Goal: Information Seeking & Learning: Learn about a topic

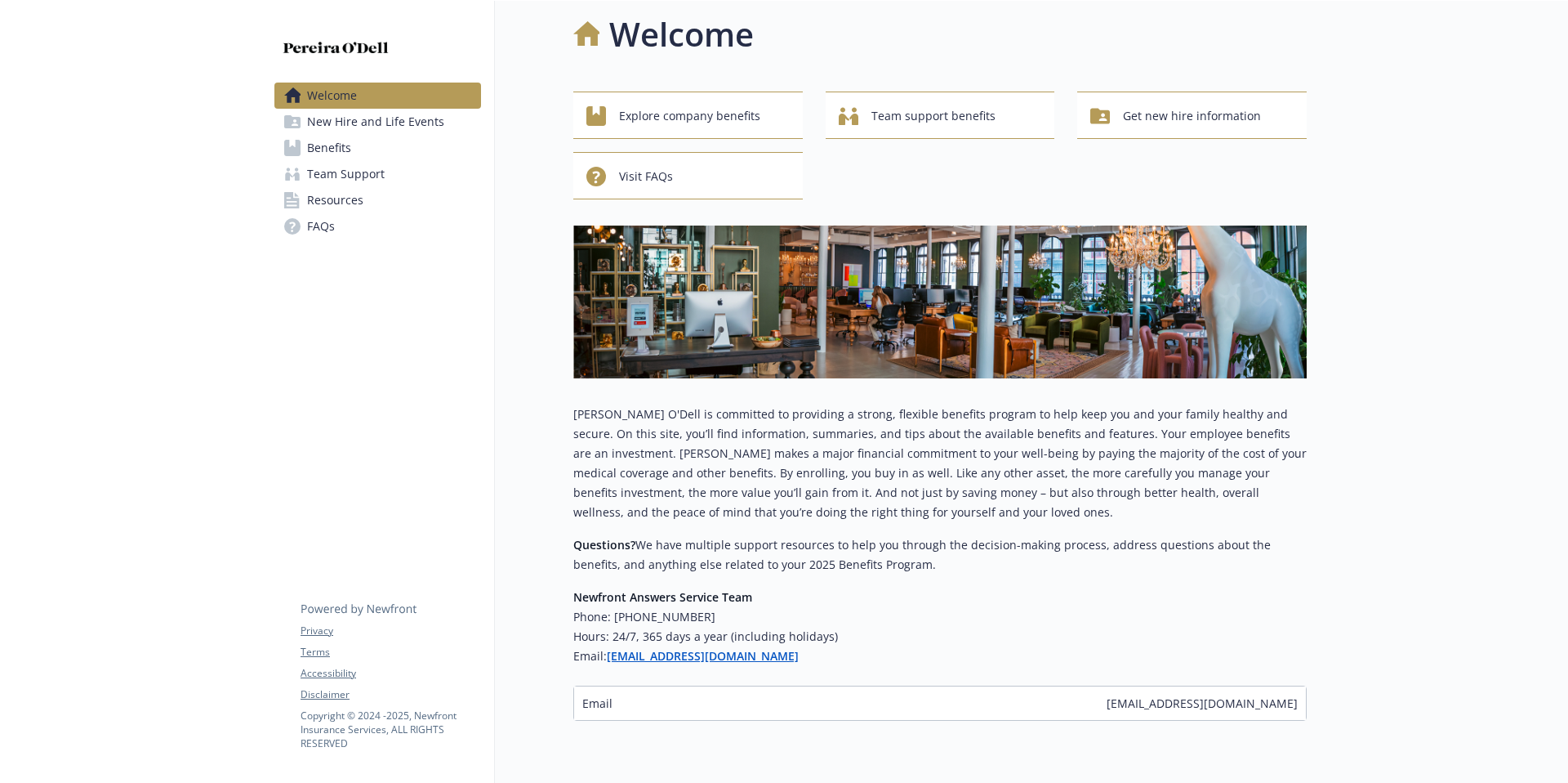
scroll to position [12, 0]
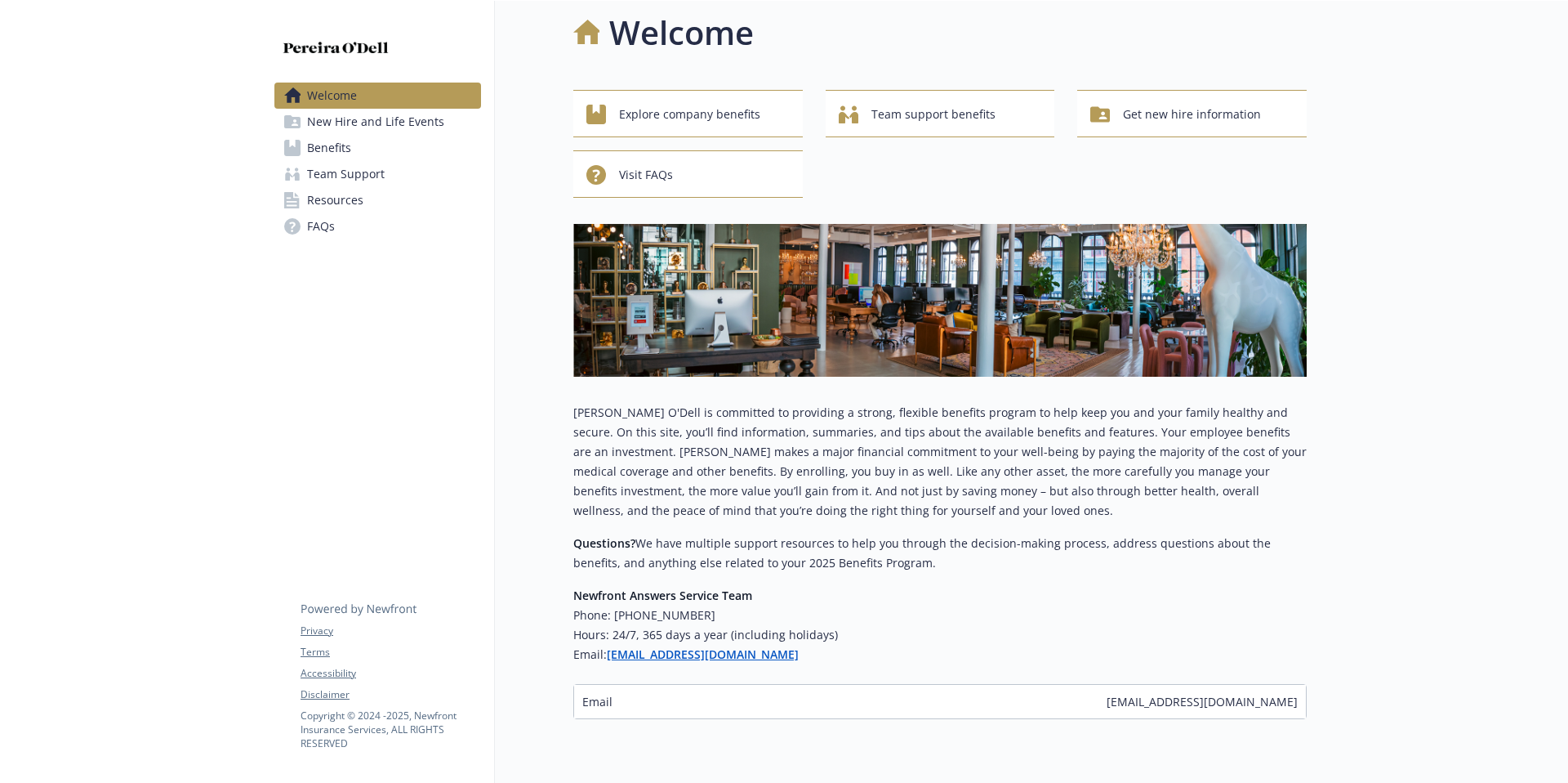
click at [348, 197] on span "Resources" at bounding box center [335, 200] width 56 height 26
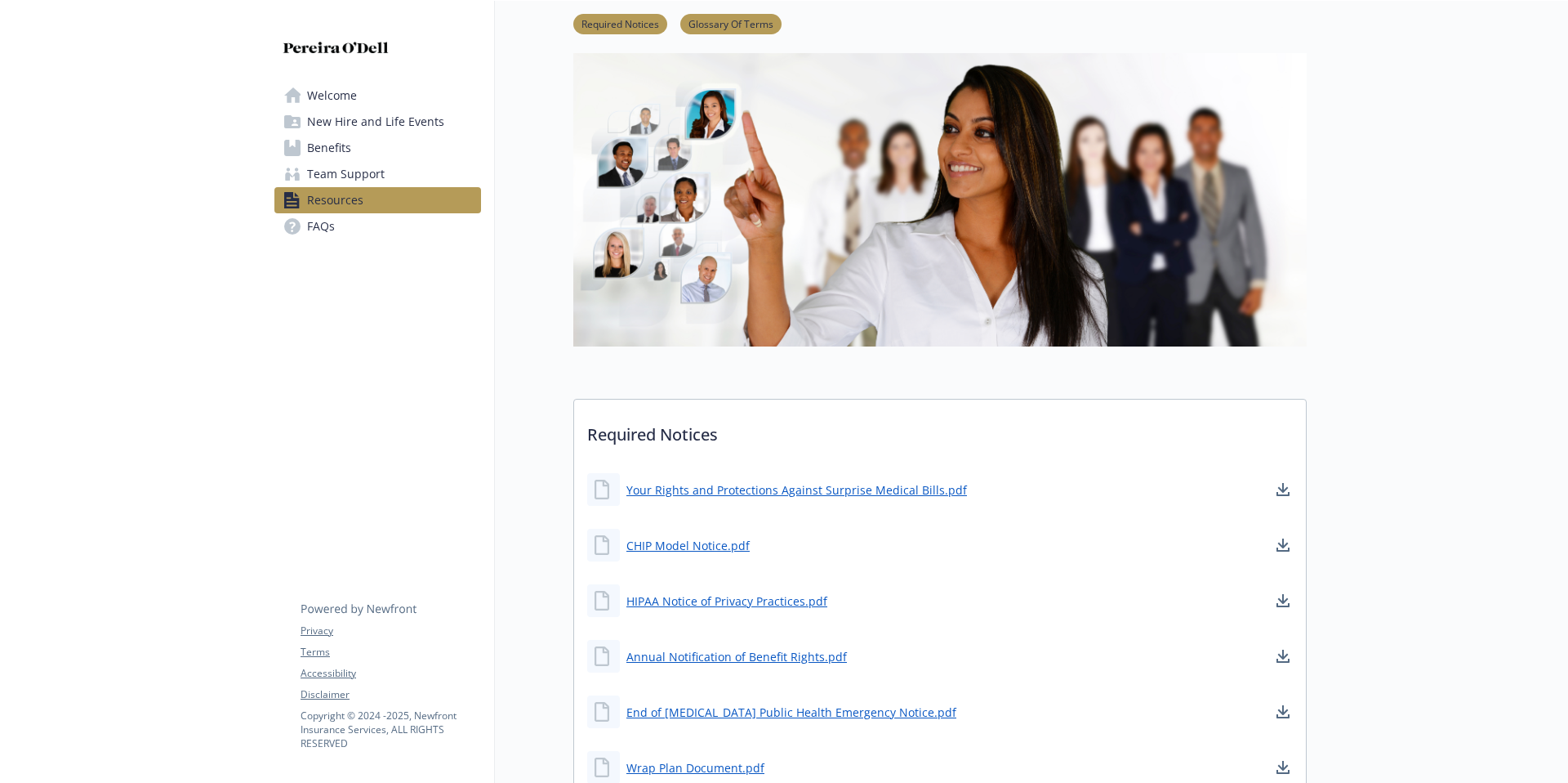
scroll to position [80, 0]
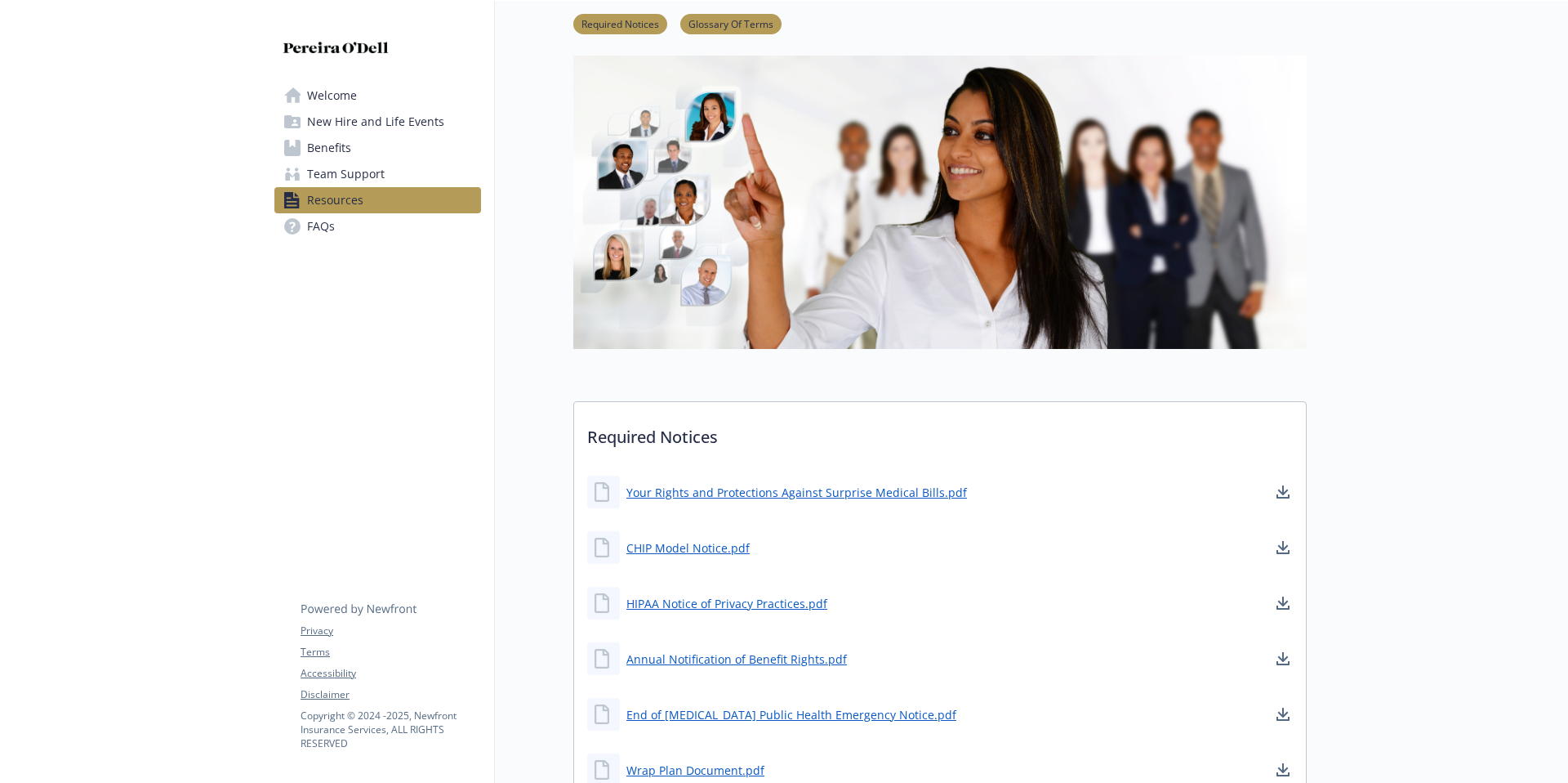
click at [384, 154] on link "Benefits" at bounding box center [377, 148] width 207 height 26
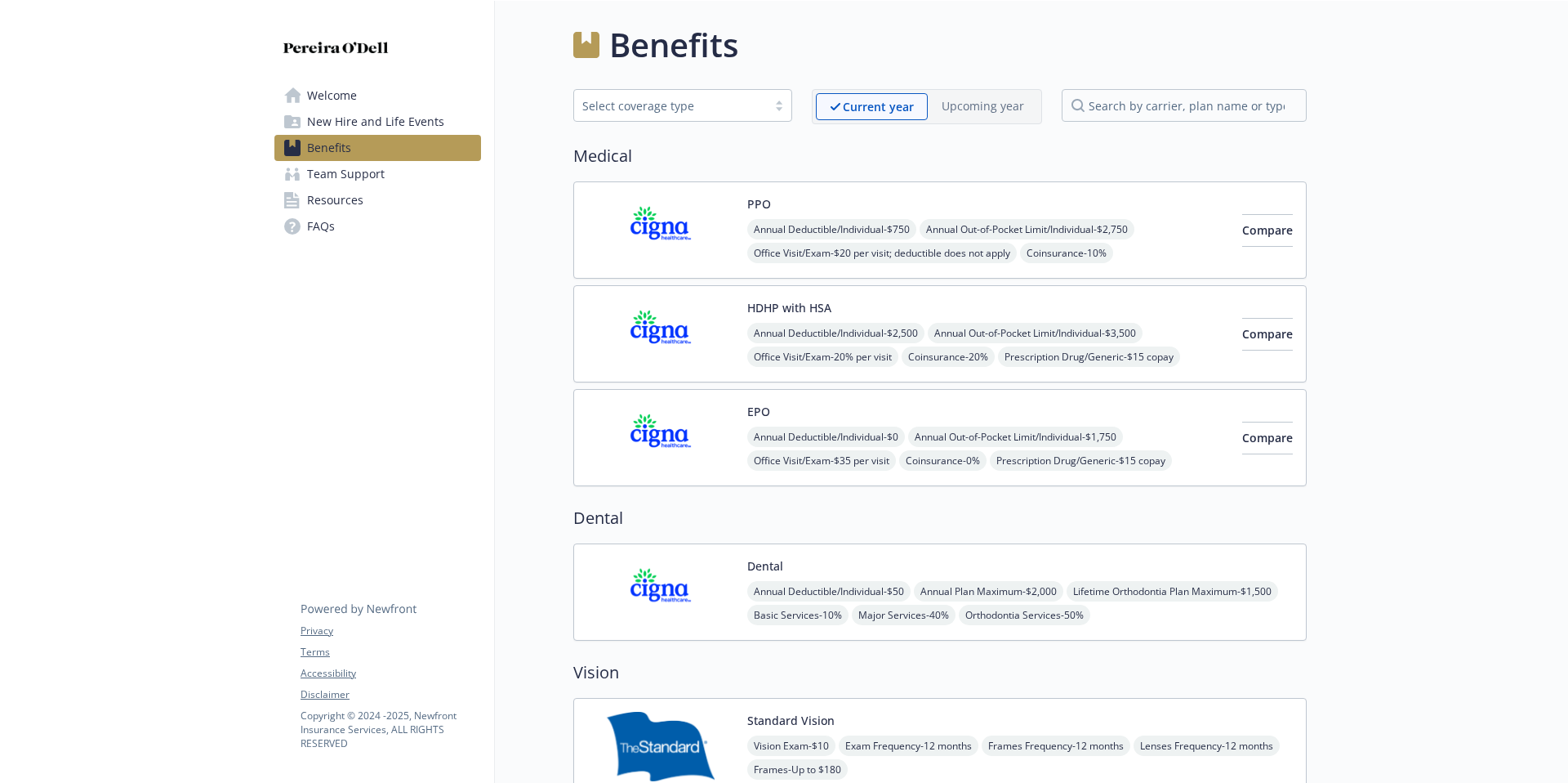
click at [634, 249] on img at bounding box center [660, 230] width 147 height 69
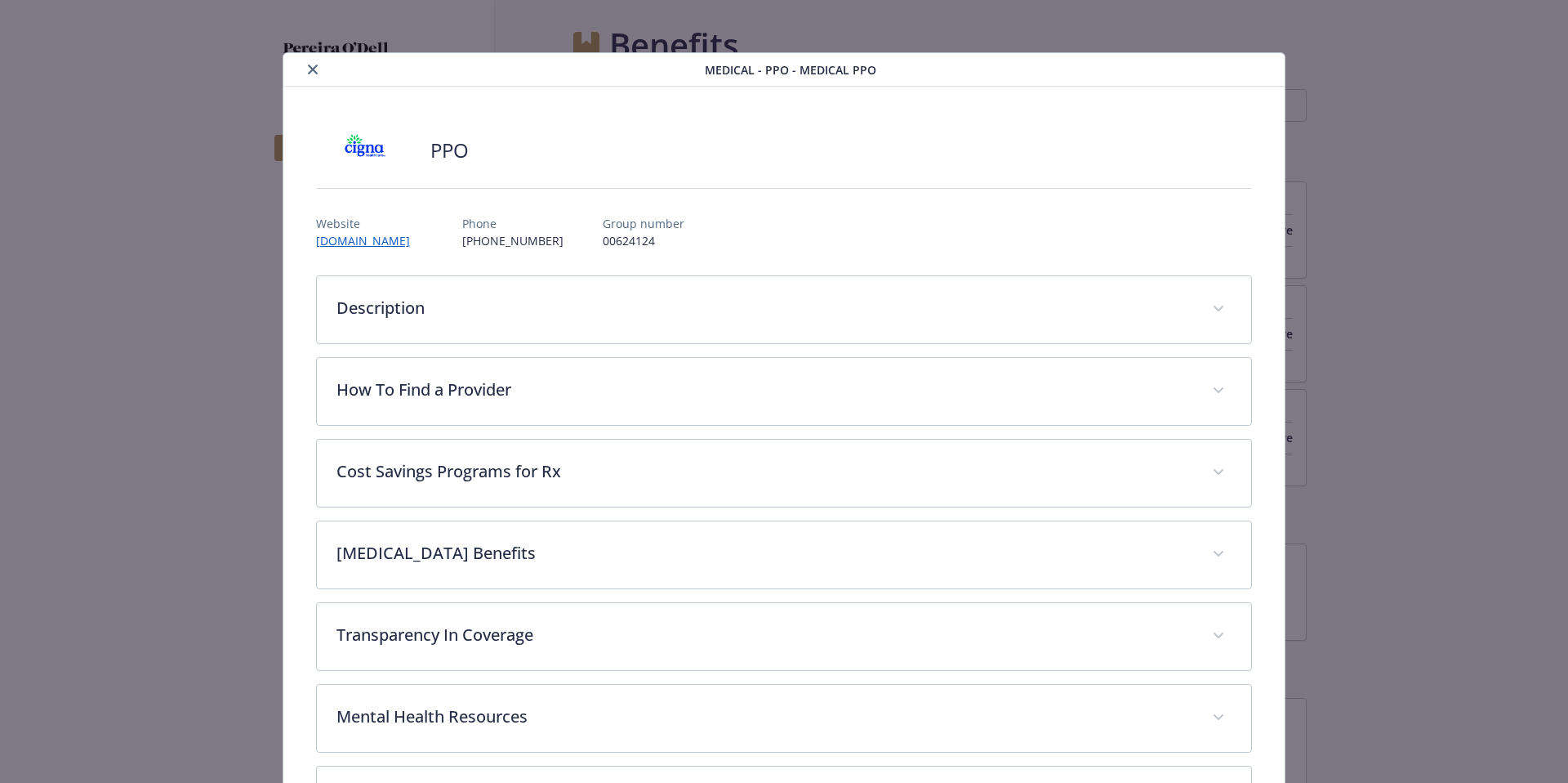
scroll to position [49, 0]
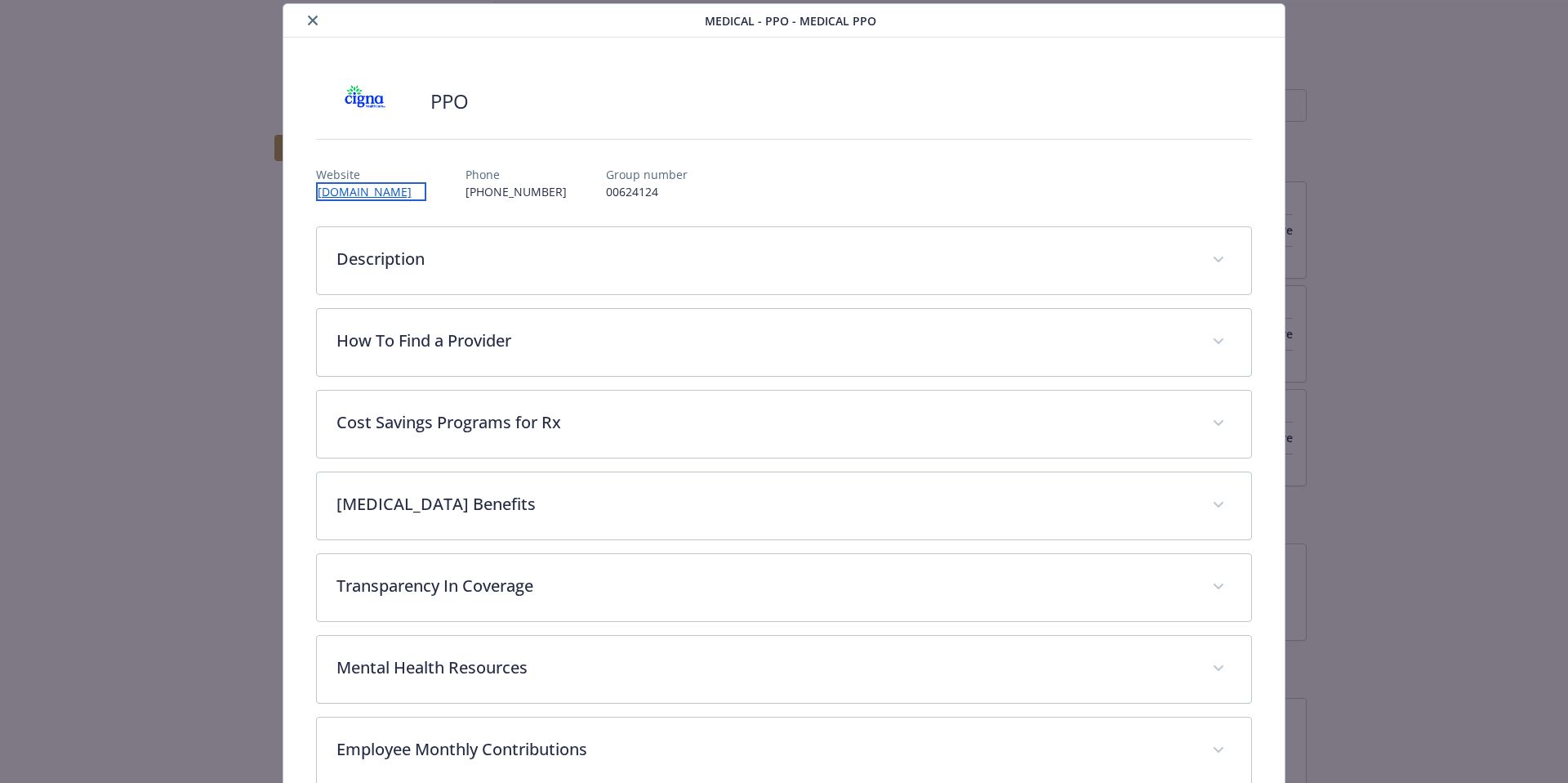
click at [326, 194] on link "[DOMAIN_NAME]" at bounding box center [371, 192] width 110 height 19
